Goal: Task Accomplishment & Management: Complete application form

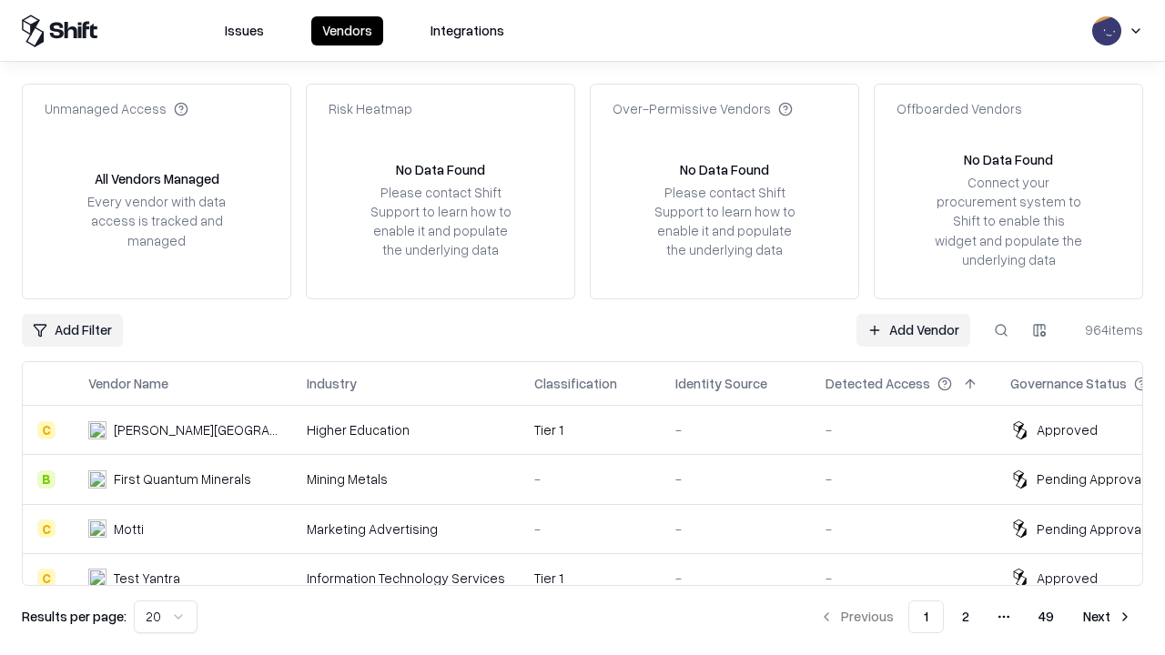
click at [913, 329] on link "Add Vendor" at bounding box center [913, 330] width 114 height 33
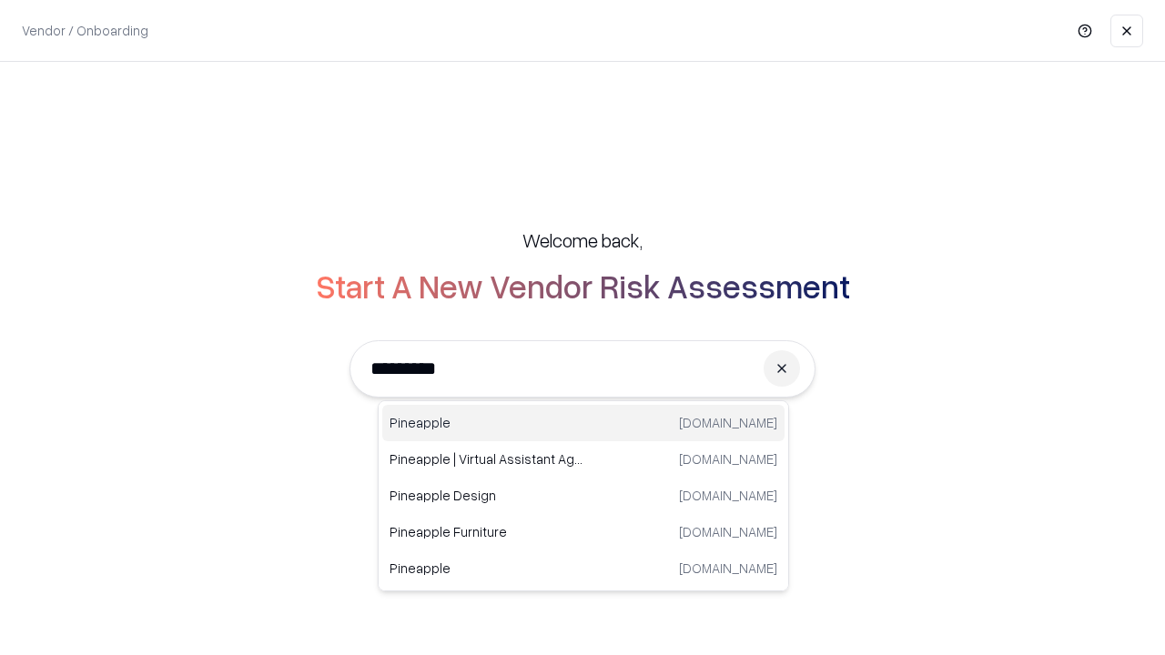
click at [583, 423] on div "Pineapple [DOMAIN_NAME]" at bounding box center [583, 423] width 402 height 36
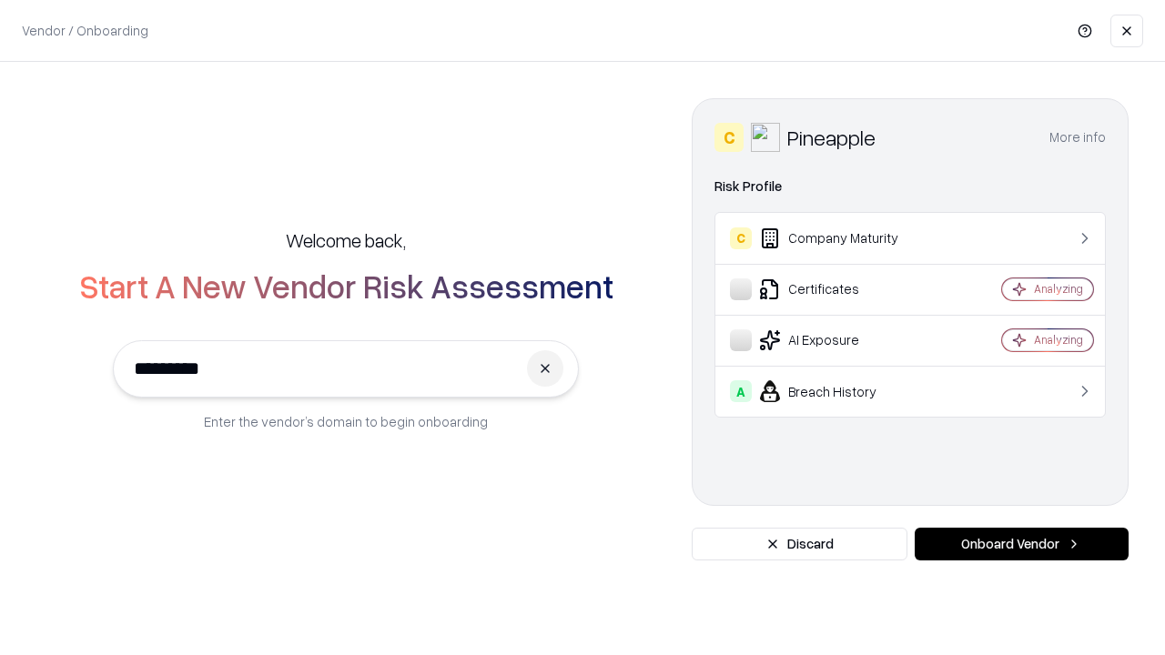
type input "*********"
click at [1021, 544] on button "Onboard Vendor" at bounding box center [1022, 544] width 214 height 33
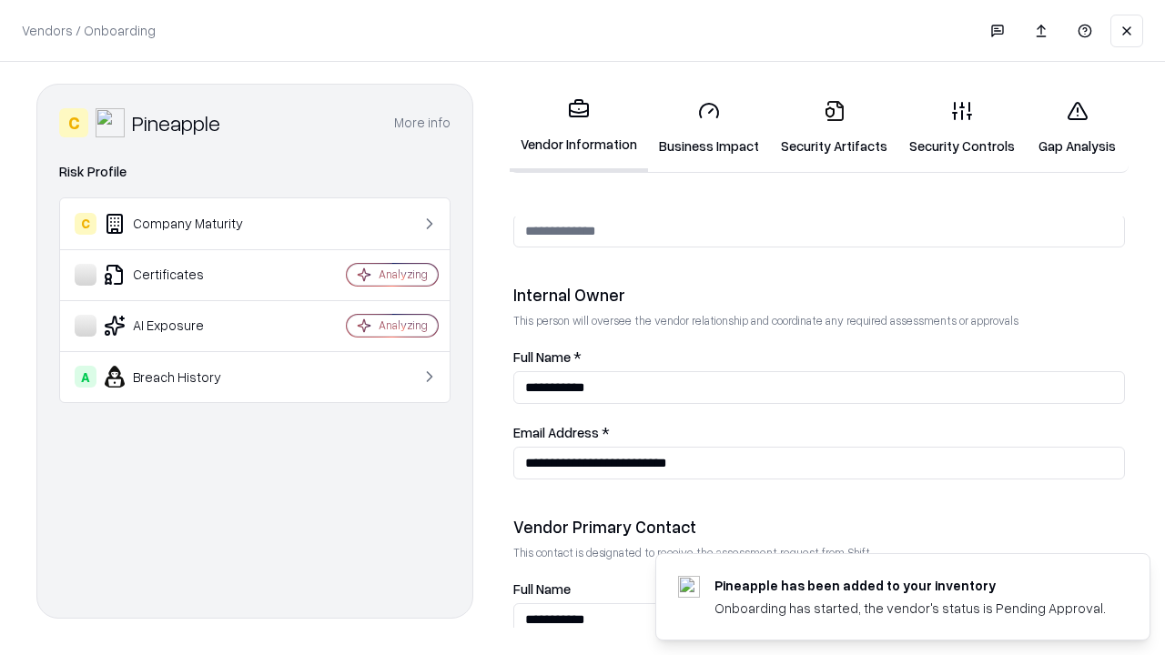
scroll to position [943, 0]
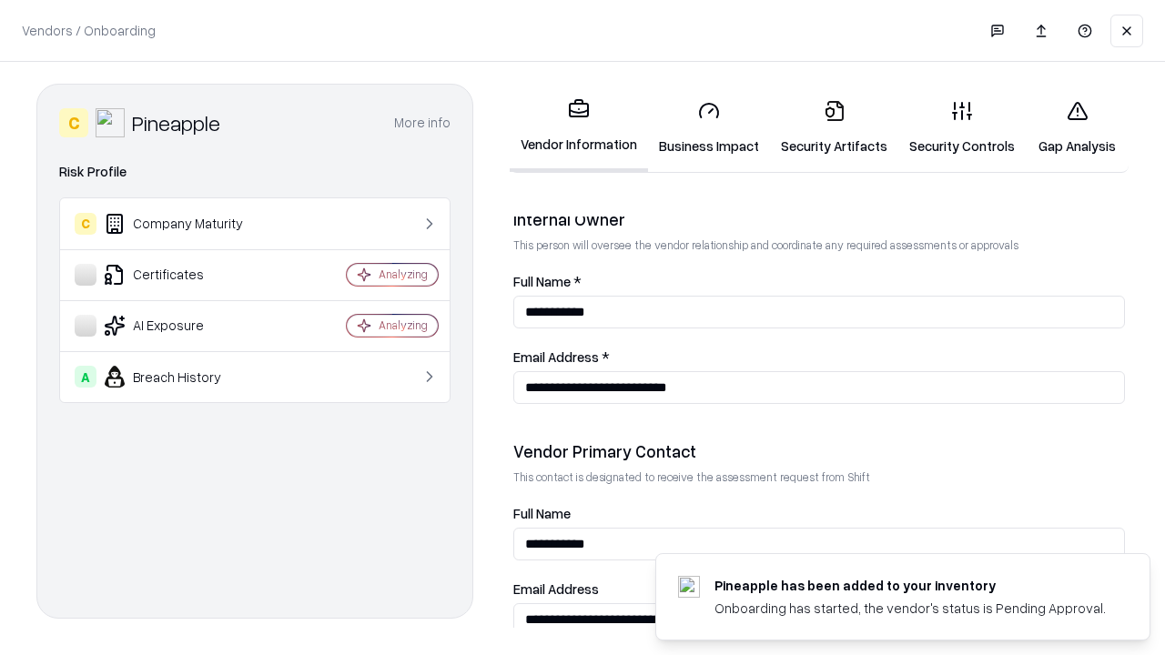
click at [834, 127] on link "Security Artifacts" at bounding box center [834, 128] width 128 height 85
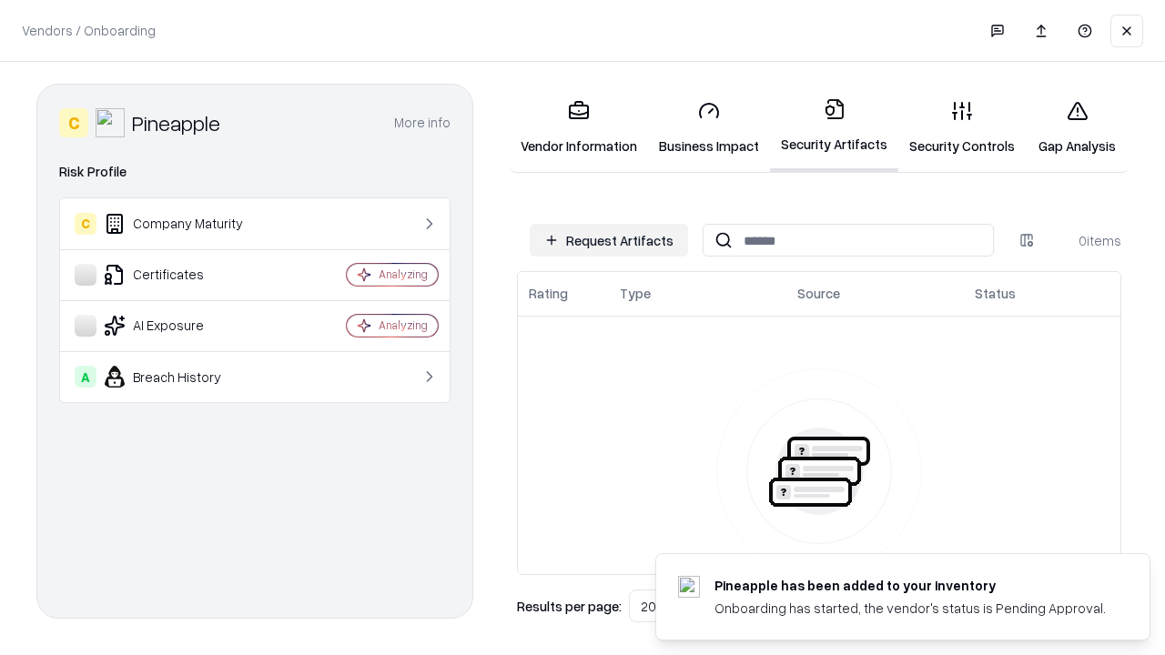
click at [609, 240] on button "Request Artifacts" at bounding box center [609, 240] width 158 height 33
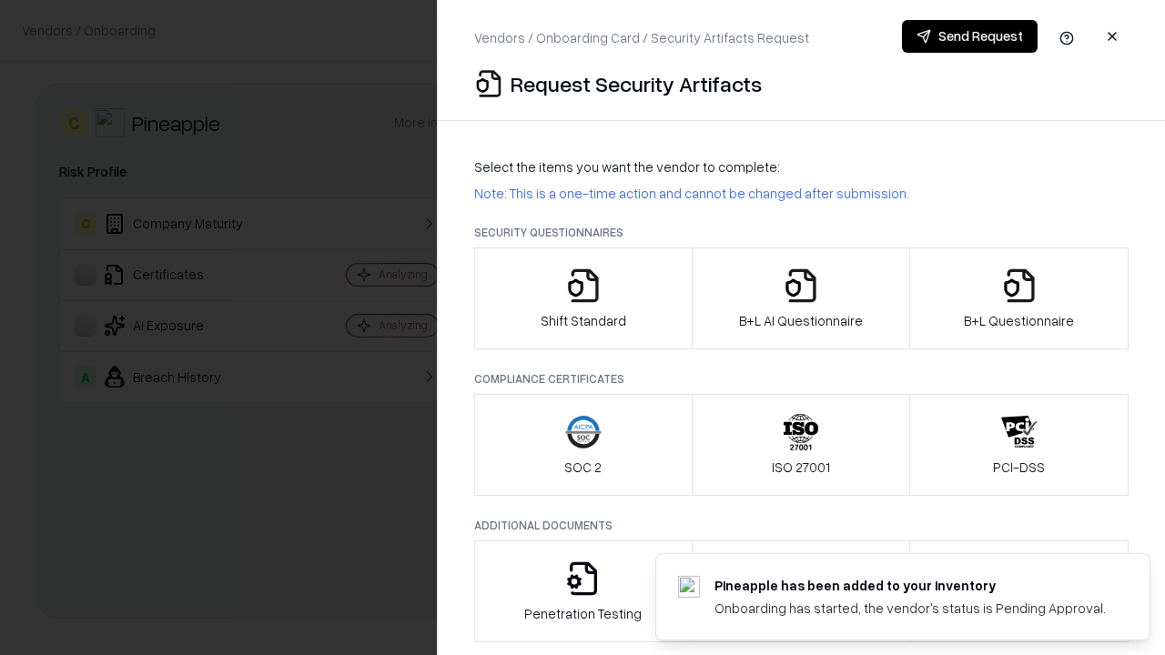
click at [1018, 299] on icon "button" at bounding box center [1019, 286] width 36 height 36
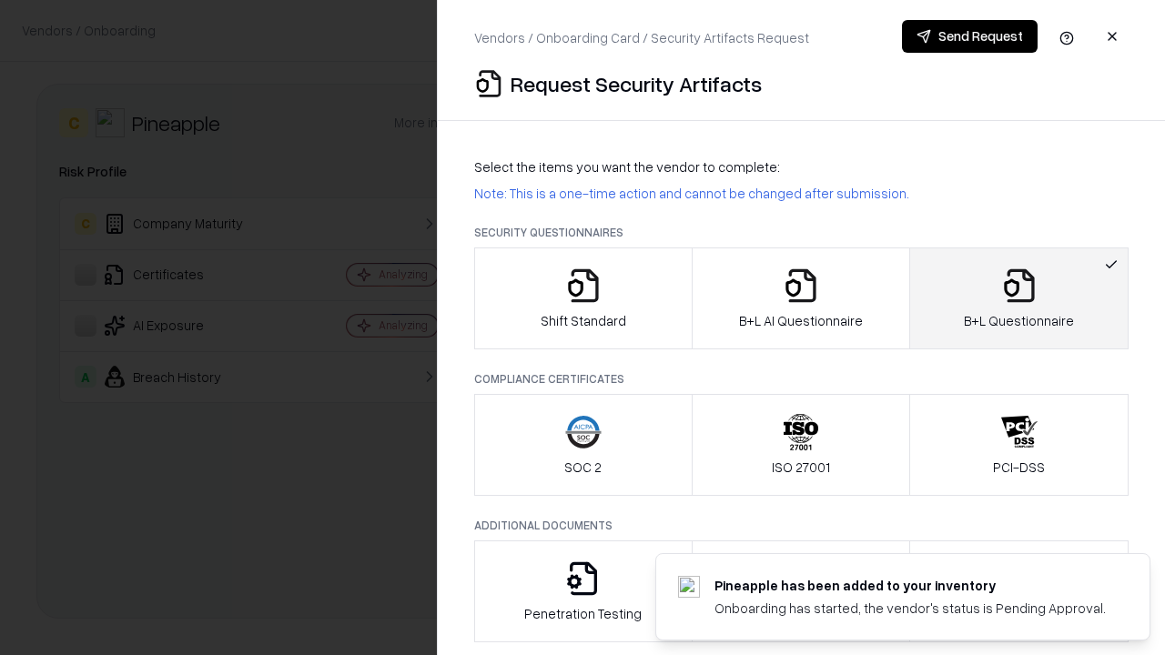
click at [800, 299] on icon "button" at bounding box center [801, 286] width 36 height 36
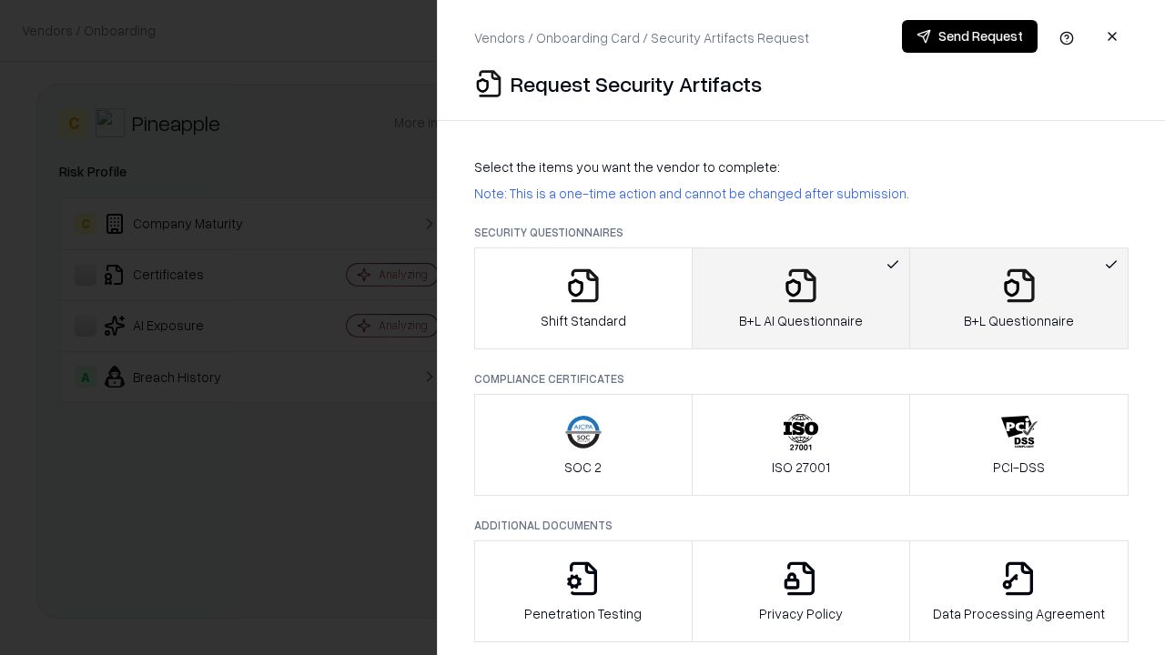
click at [969, 36] on button "Send Request" at bounding box center [970, 36] width 136 height 33
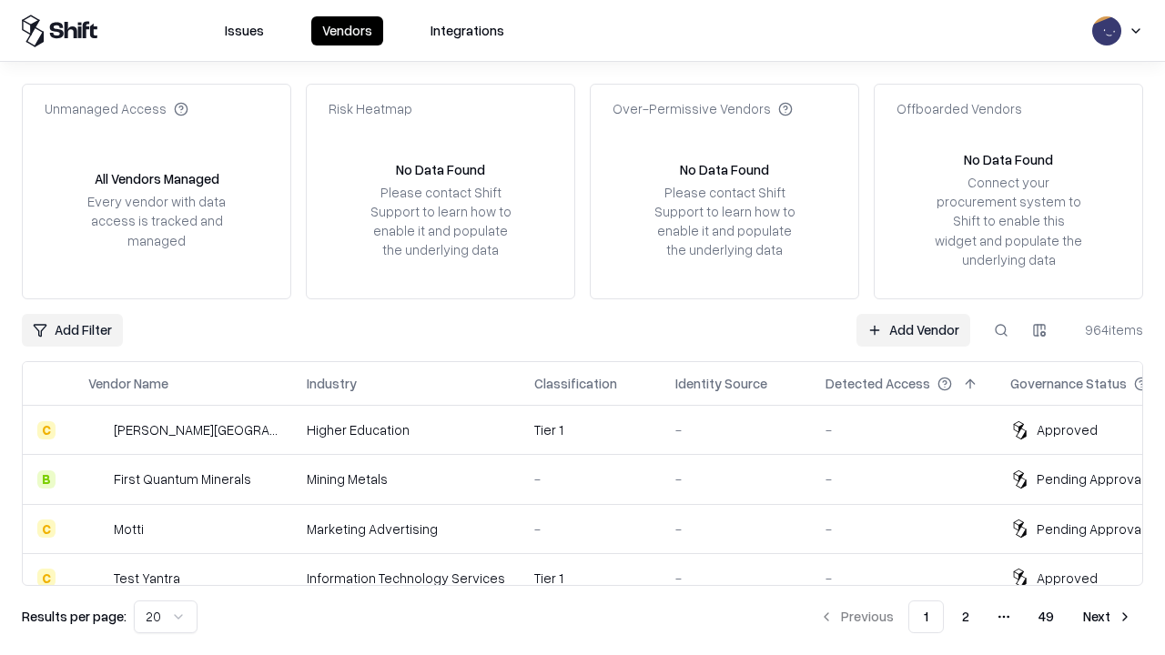
click at [1001, 329] on button at bounding box center [1001, 330] width 33 height 33
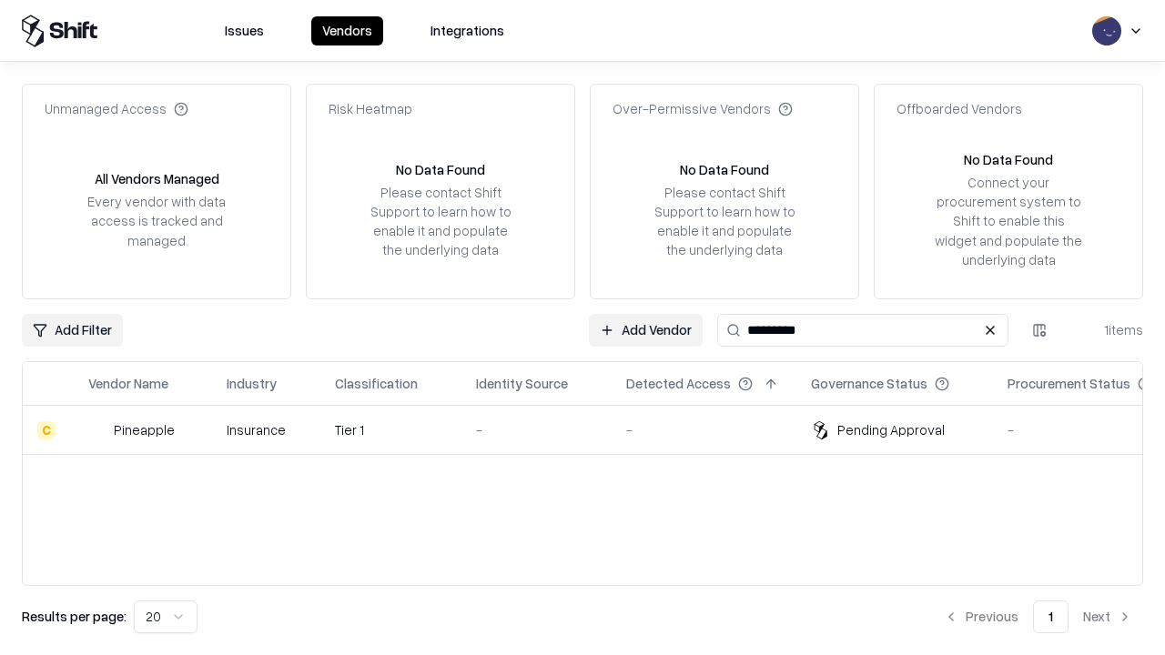
type input "*********"
click at [593, 430] on div "-" at bounding box center [536, 429] width 121 height 19
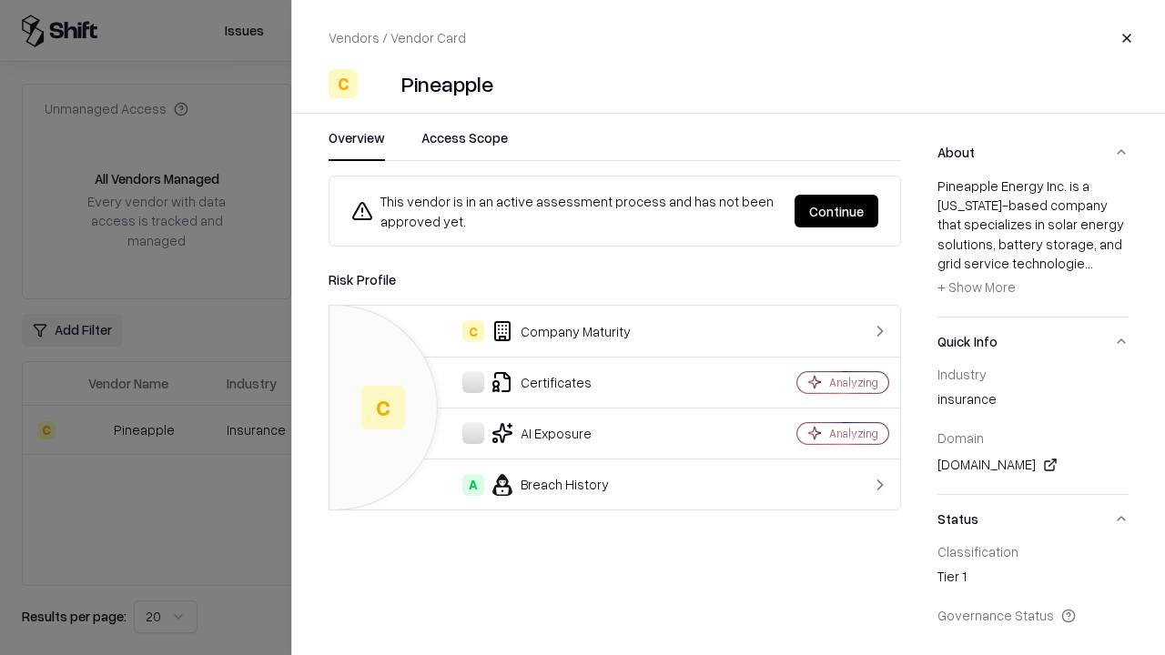
click at [836, 211] on button "Continue" at bounding box center [837, 211] width 84 height 33
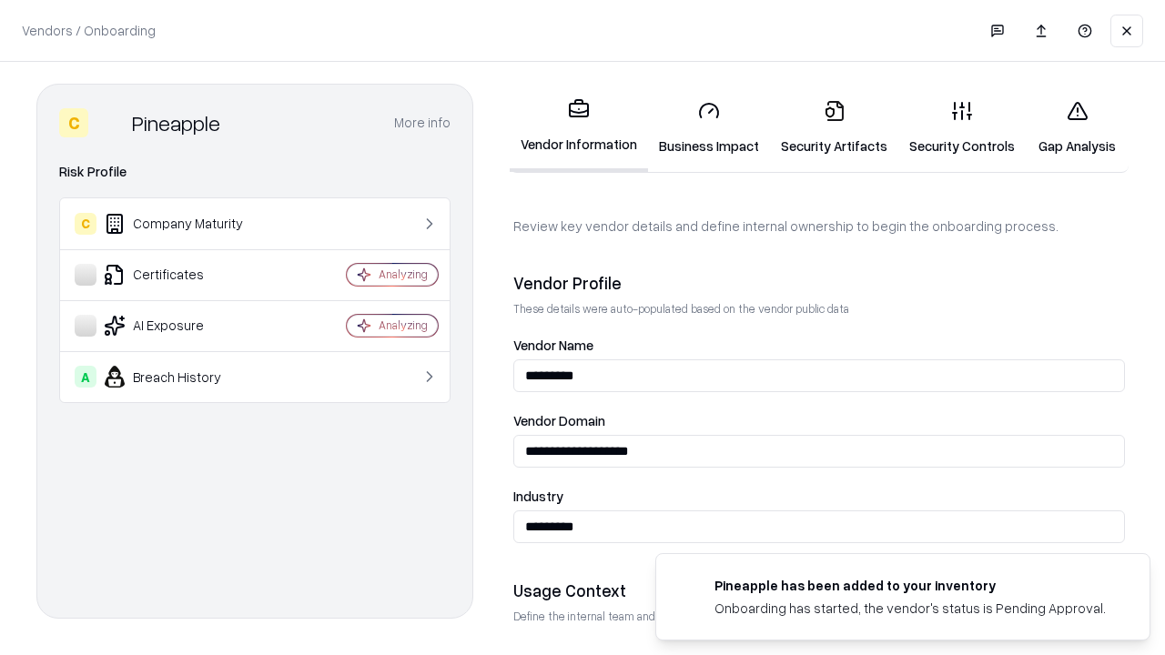
click at [834, 127] on link "Security Artifacts" at bounding box center [834, 128] width 128 height 85
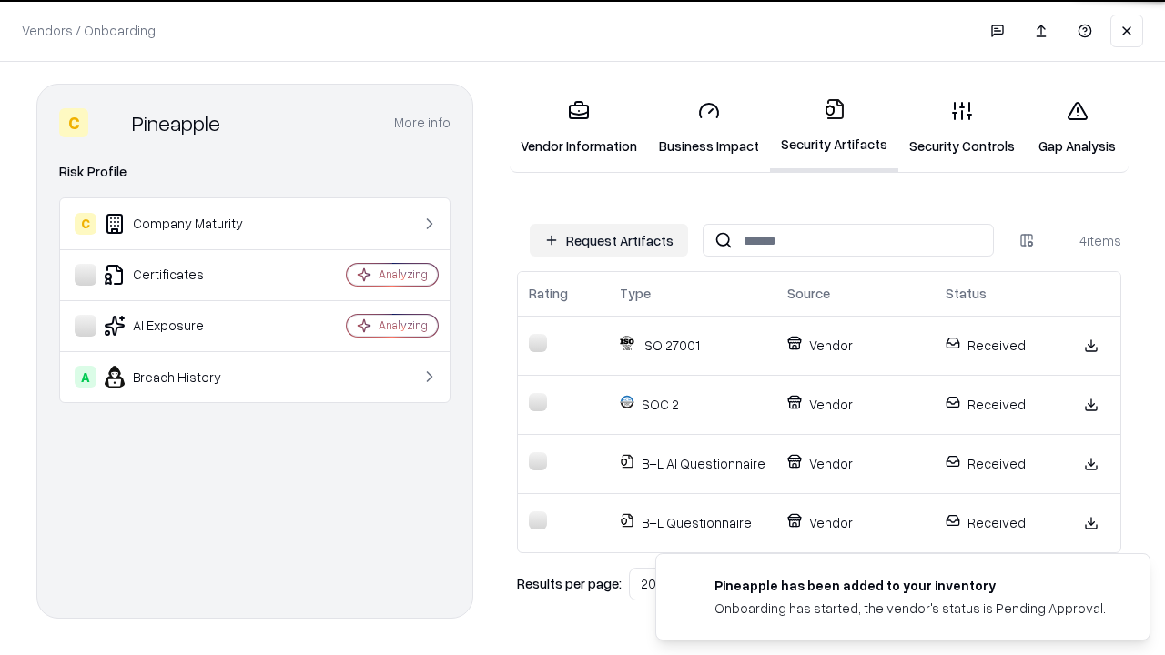
click at [1077, 127] on link "Gap Analysis" at bounding box center [1077, 128] width 103 height 85
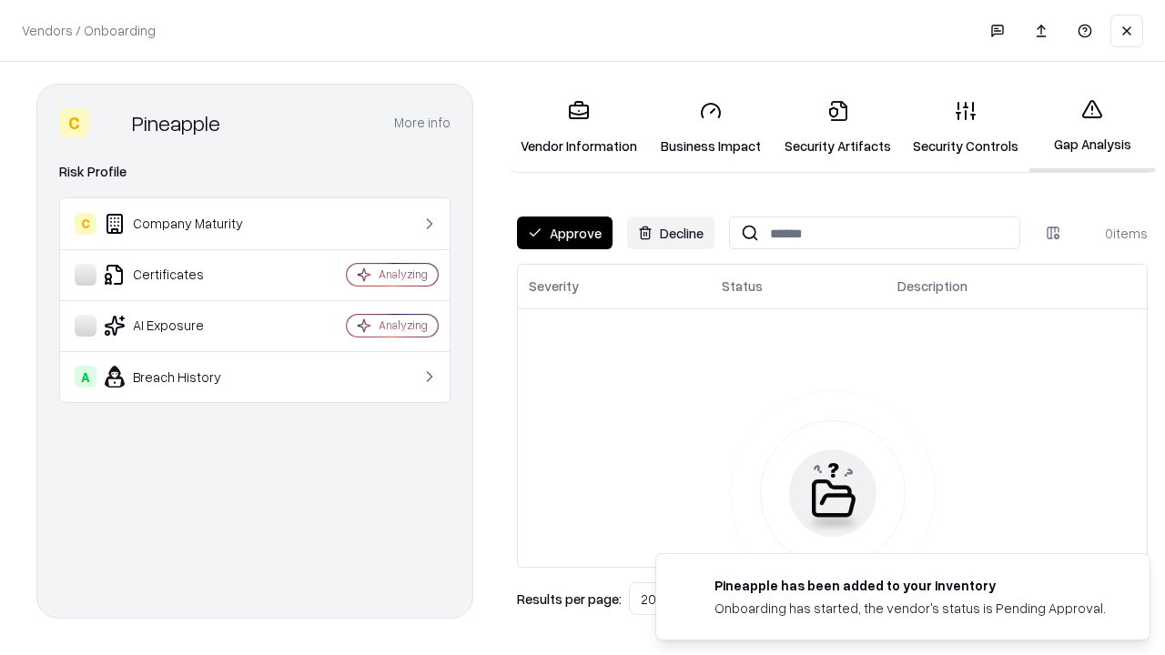
click at [564, 233] on button "Approve" at bounding box center [565, 233] width 96 height 33
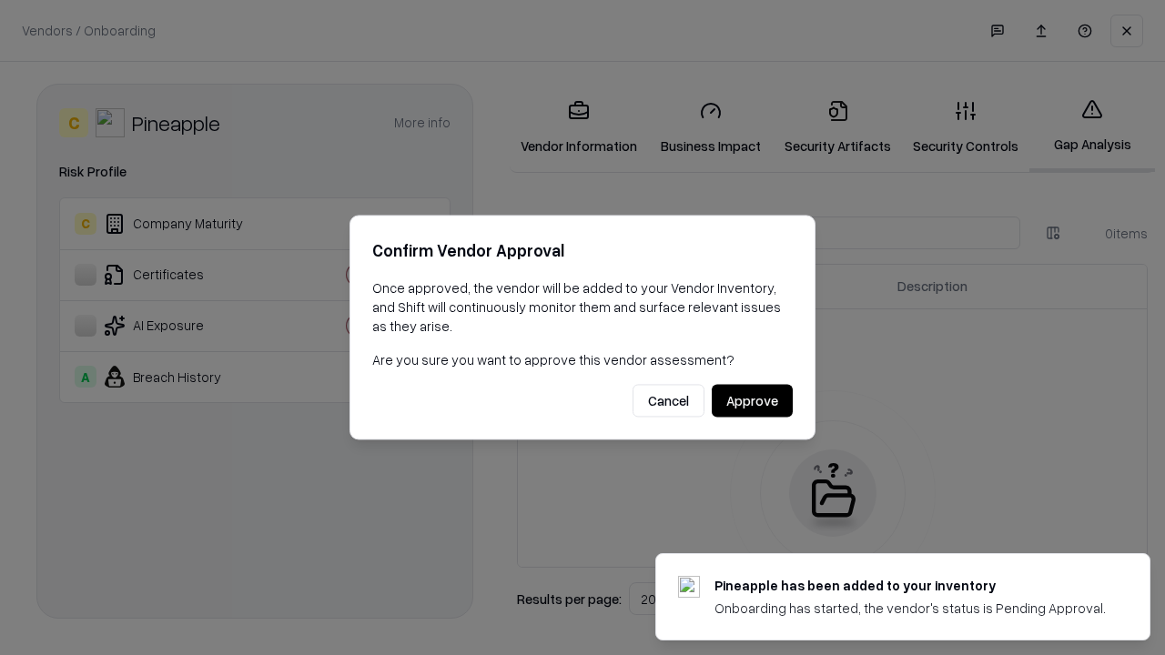
click at [752, 400] on button "Approve" at bounding box center [752, 401] width 81 height 33
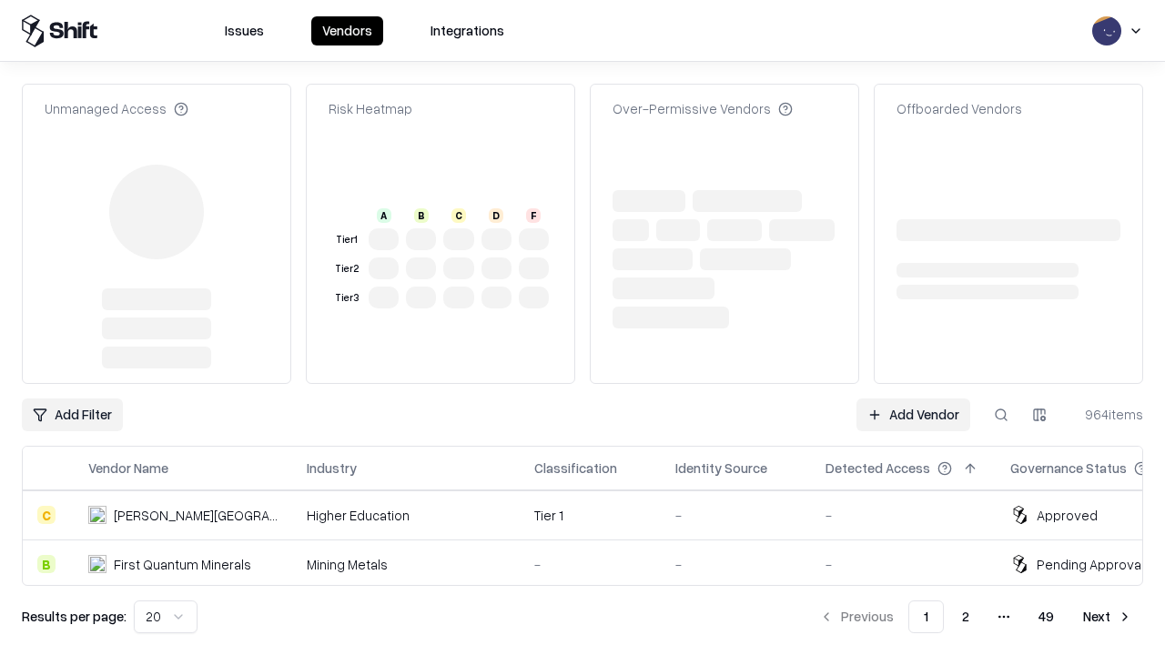
type input "*********"
click at [913, 399] on link "Add Vendor" at bounding box center [913, 415] width 114 height 33
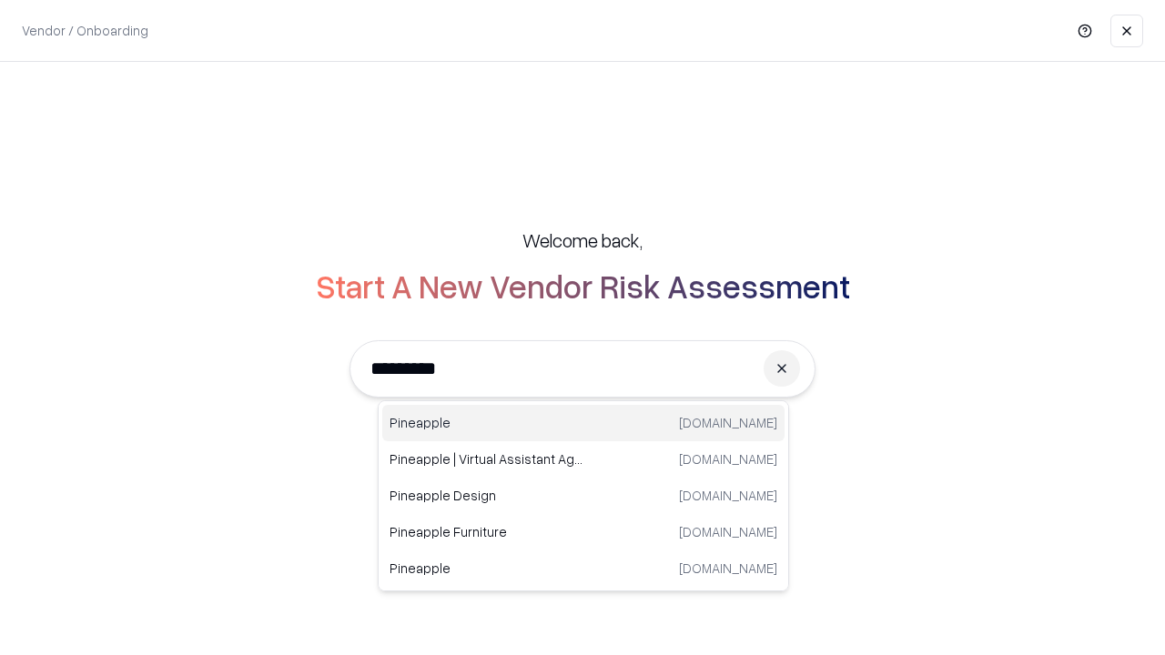
click at [583, 423] on div "Pineapple [DOMAIN_NAME]" at bounding box center [583, 423] width 402 height 36
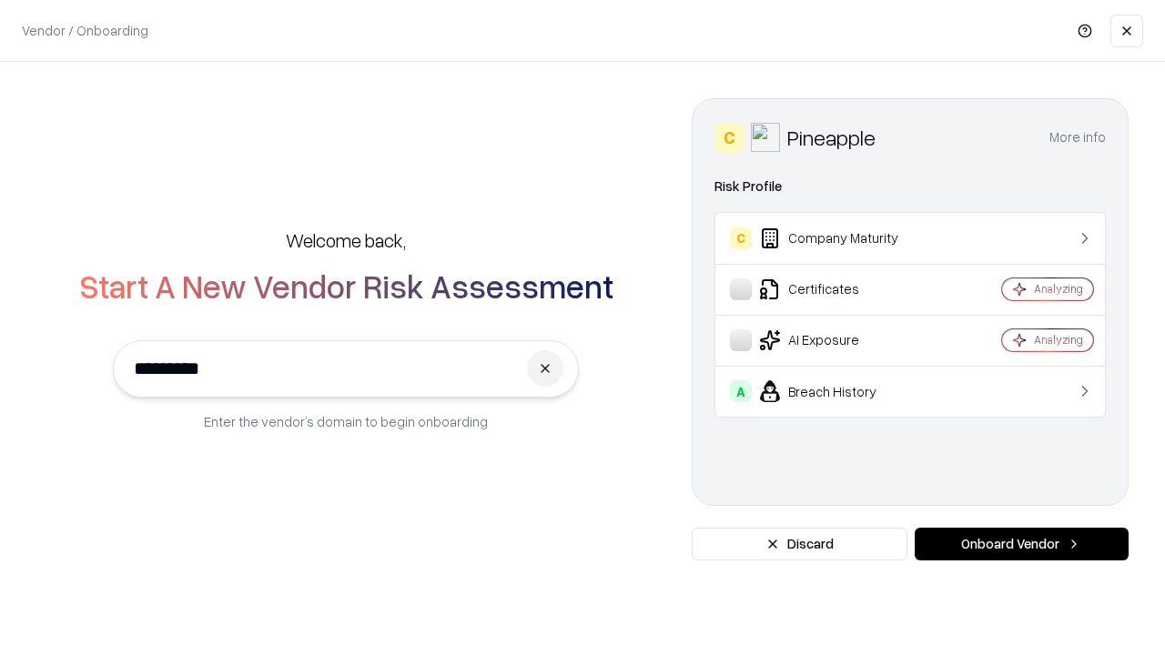
type input "*********"
click at [1021, 544] on button "Onboard Vendor" at bounding box center [1022, 544] width 214 height 33
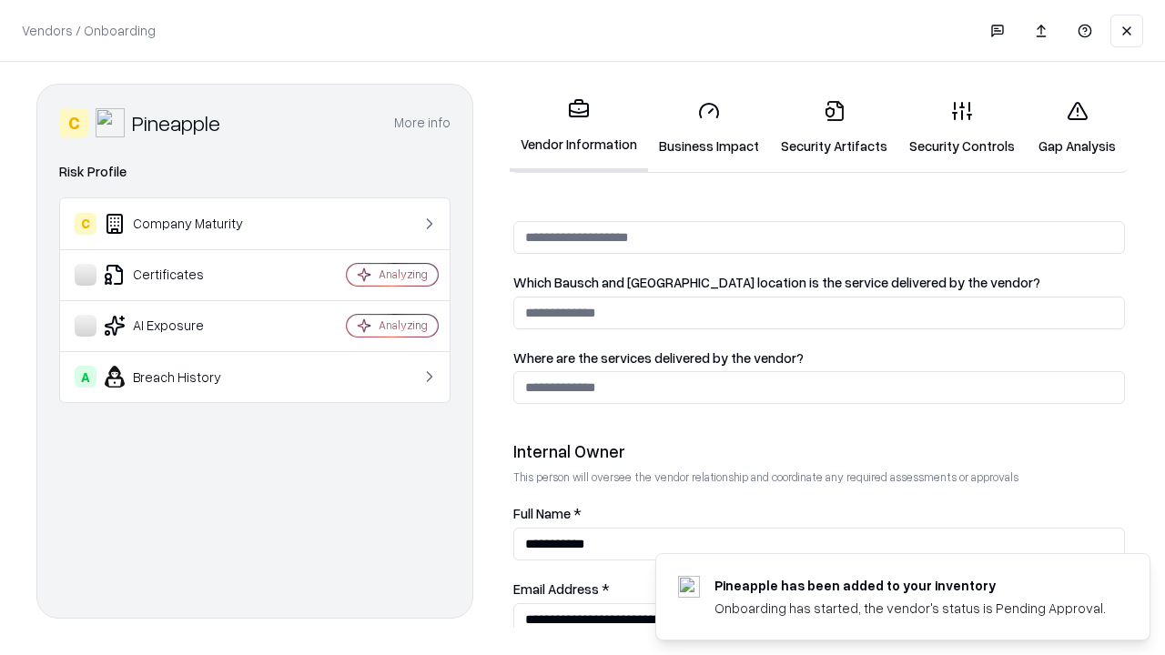
scroll to position [943, 0]
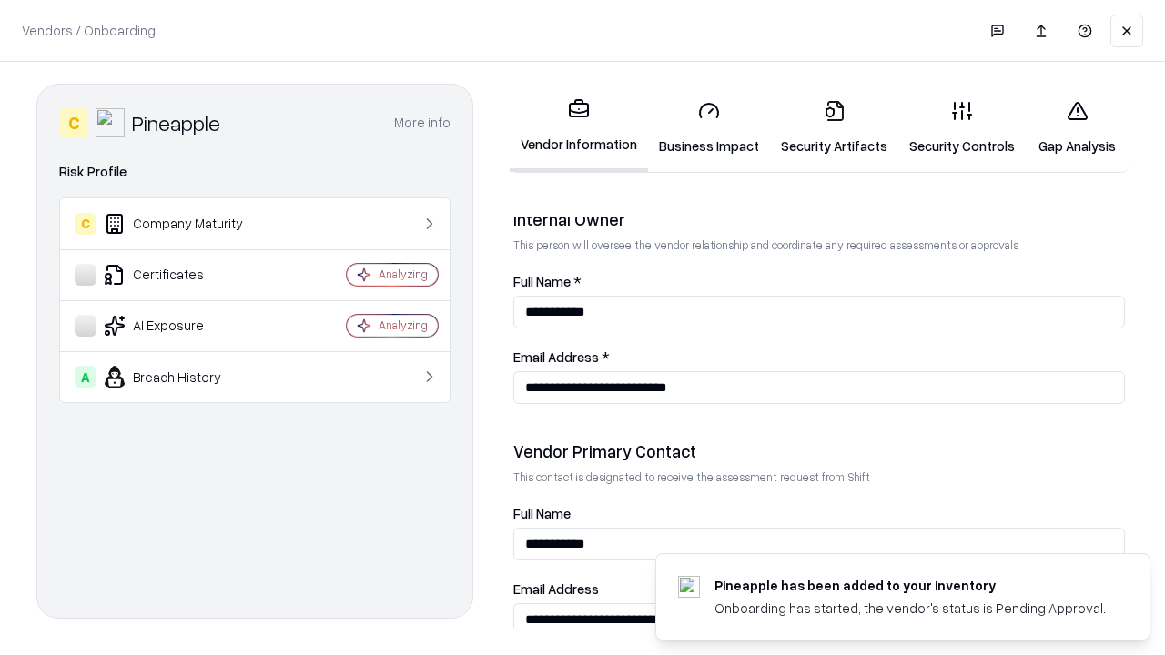
click at [1077, 127] on link "Gap Analysis" at bounding box center [1077, 128] width 103 height 85
